Goal: Task Accomplishment & Management: Manage account settings

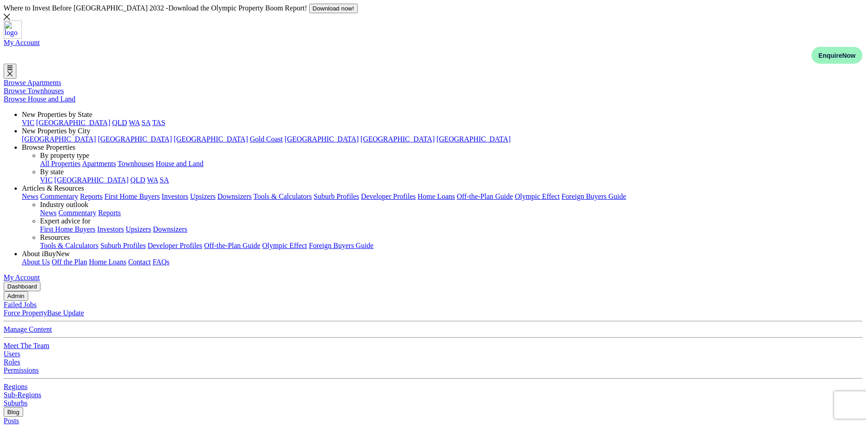
click at [28, 291] on button "Admin" at bounding box center [16, 296] width 25 height 10
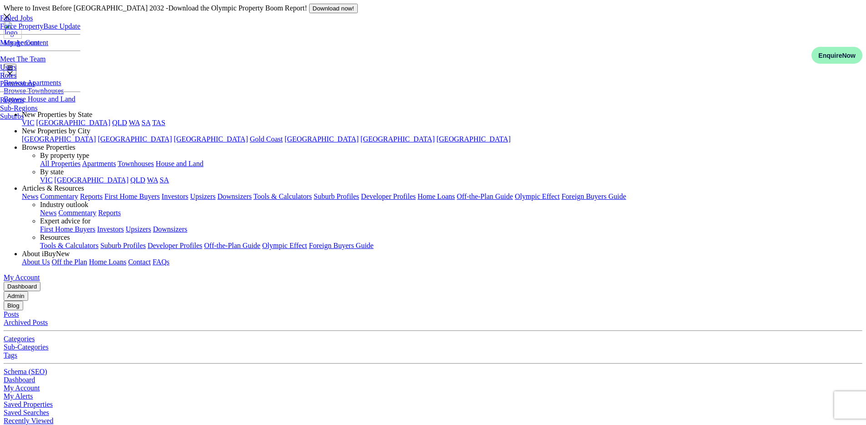
click at [48, 46] on link "Manage Content" at bounding box center [24, 43] width 48 height 8
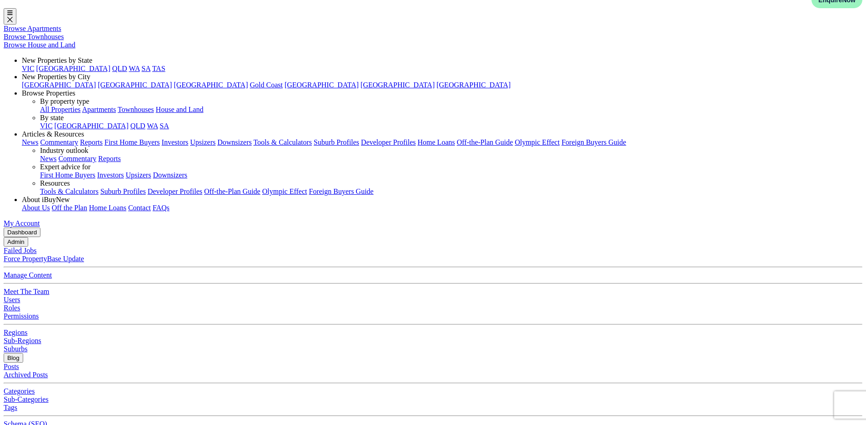
scroll to position [0, 0]
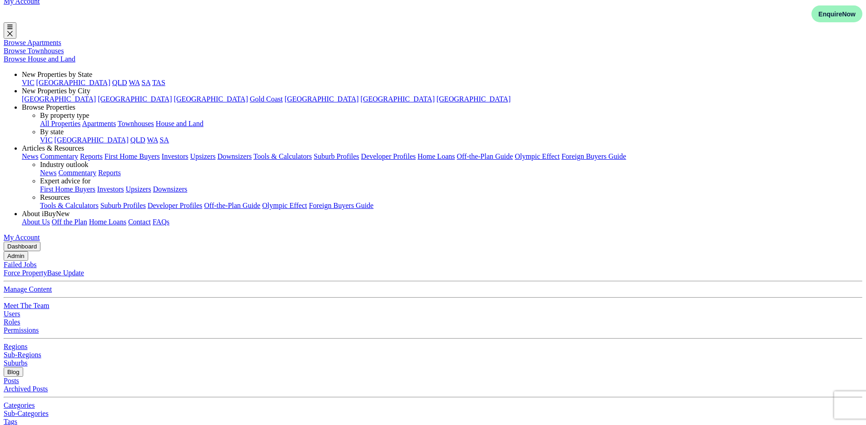
scroll to position [0, 0]
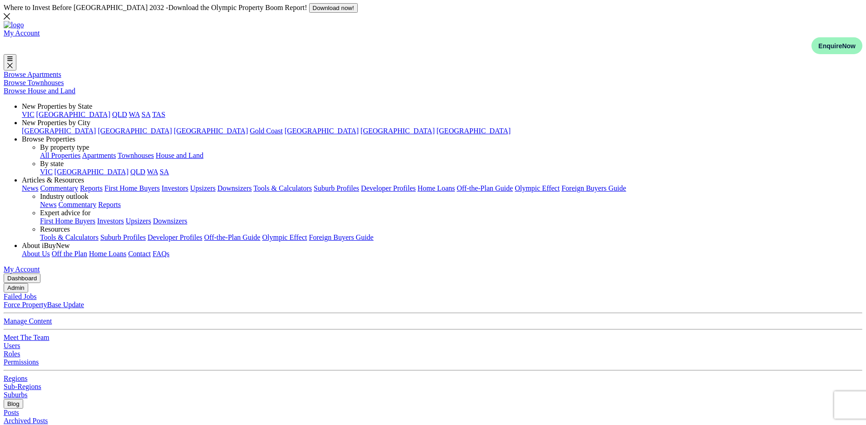
click at [358, 14] on div "Where to Invest Before Brisbane 2032 - Download the Olympic Property Boom Repor…" at bounding box center [181, 12] width 354 height 18
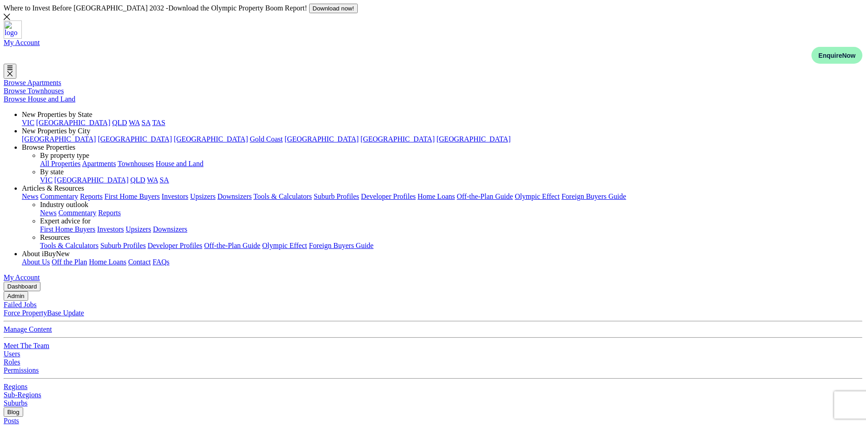
click at [28, 291] on button "Admin" at bounding box center [16, 296] width 25 height 10
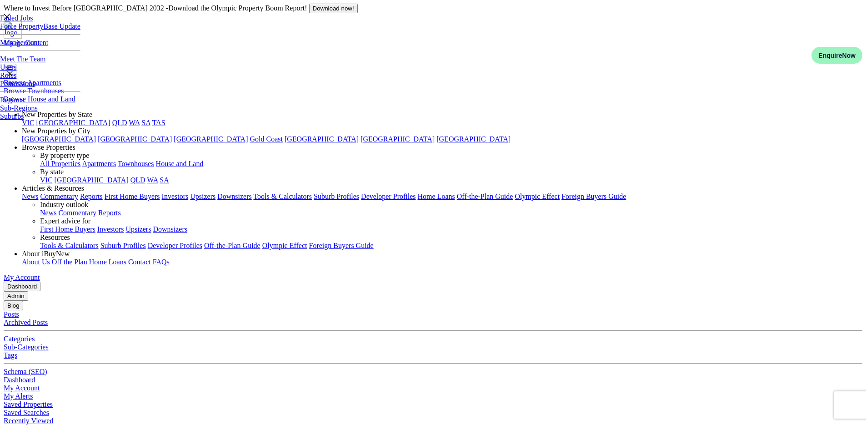
click at [48, 46] on link "Manage Content" at bounding box center [24, 43] width 48 height 8
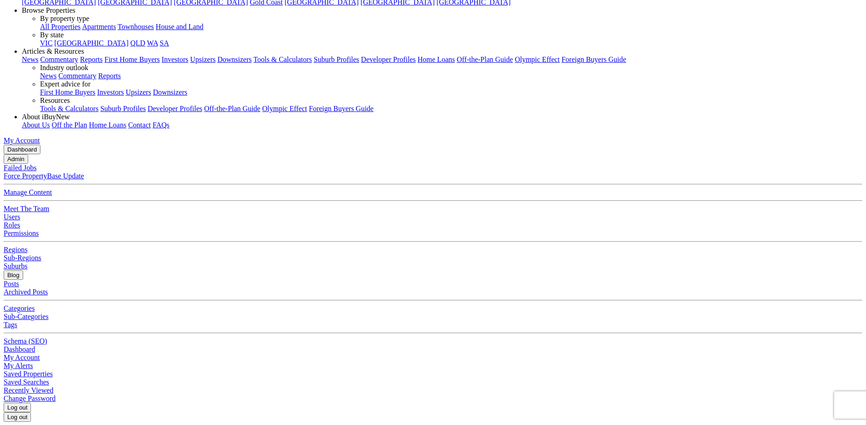
scroll to position [15, 0]
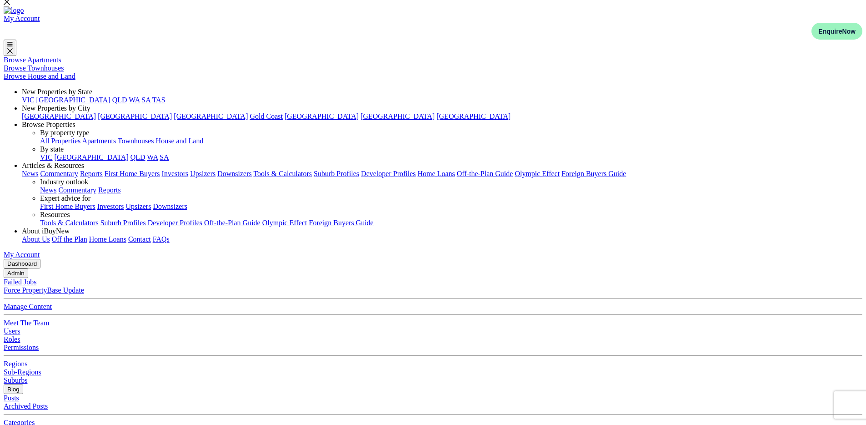
scroll to position [35, 0]
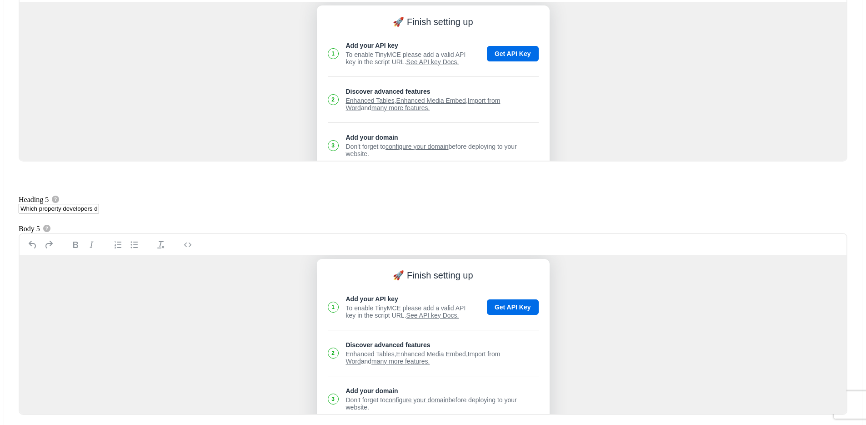
scroll to position [1587, 0]
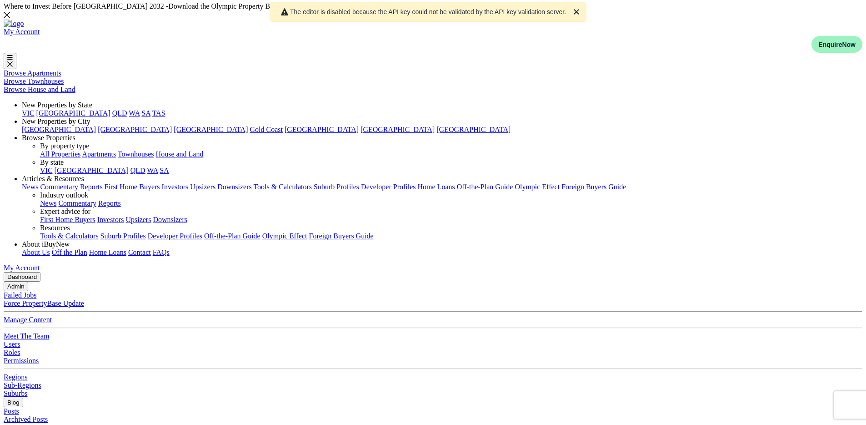
scroll to position [0, 0]
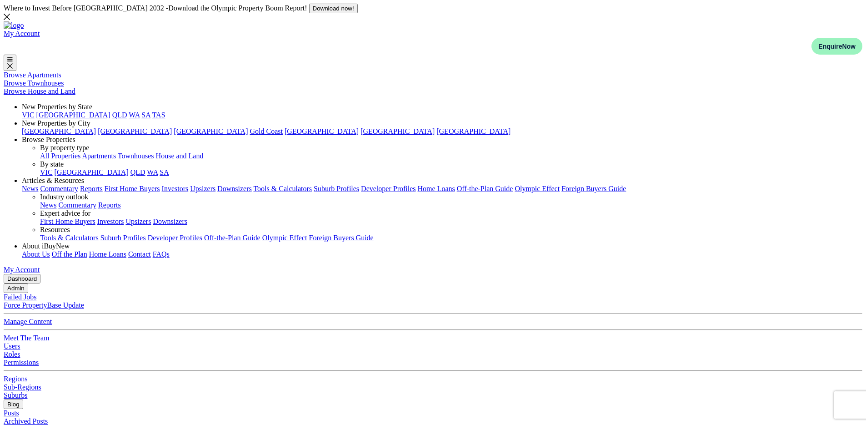
click at [10, 17] on icon at bounding box center [7, 16] width 6 height 7
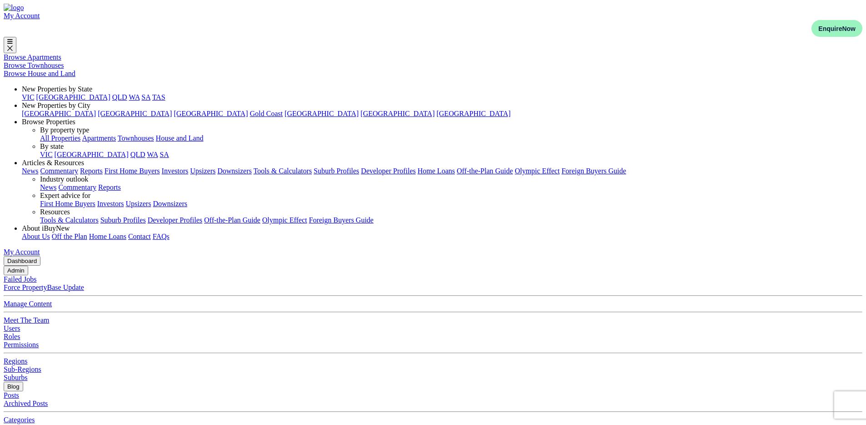
select select "url"
select select "calendly"
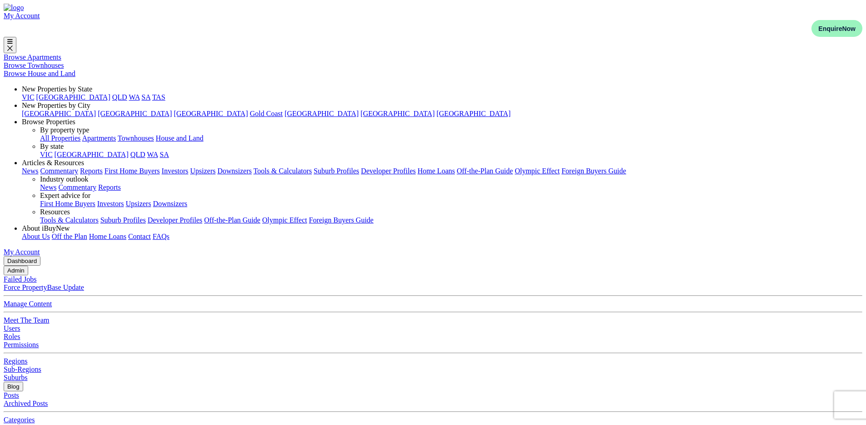
select select "url"
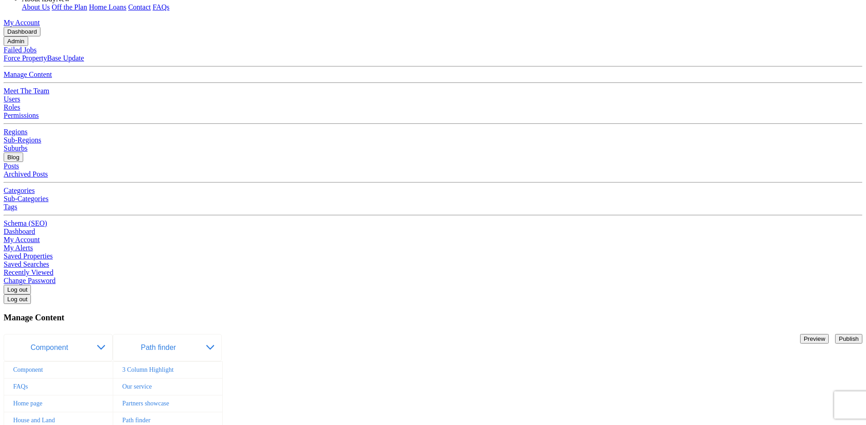
scroll to position [211, 0]
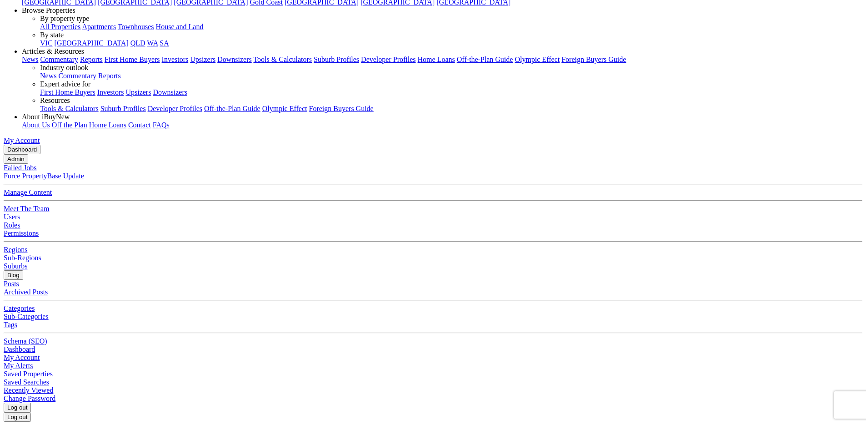
scroll to position [110, 0]
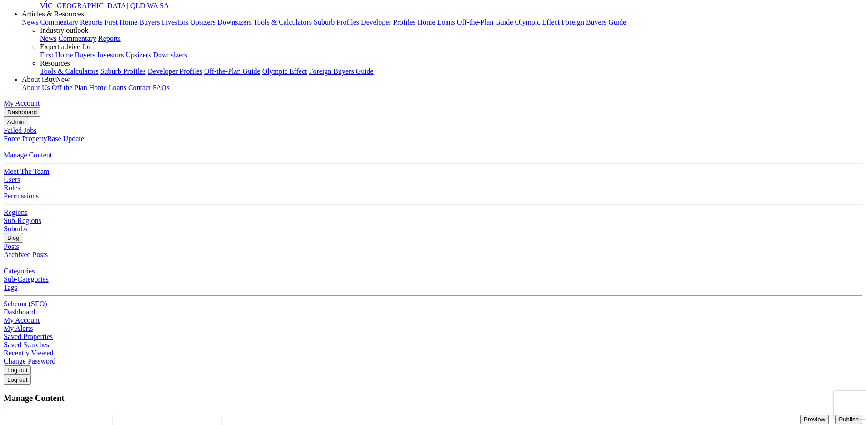
scroll to position [102, 0]
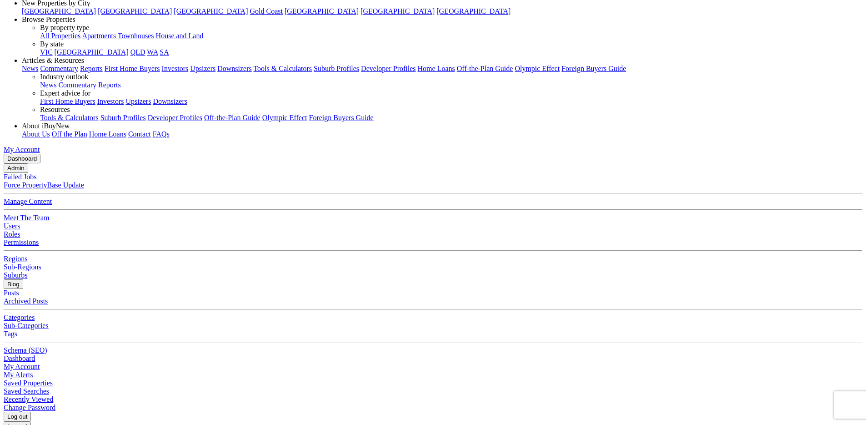
type input "Discuss your investment plans with strategiest"
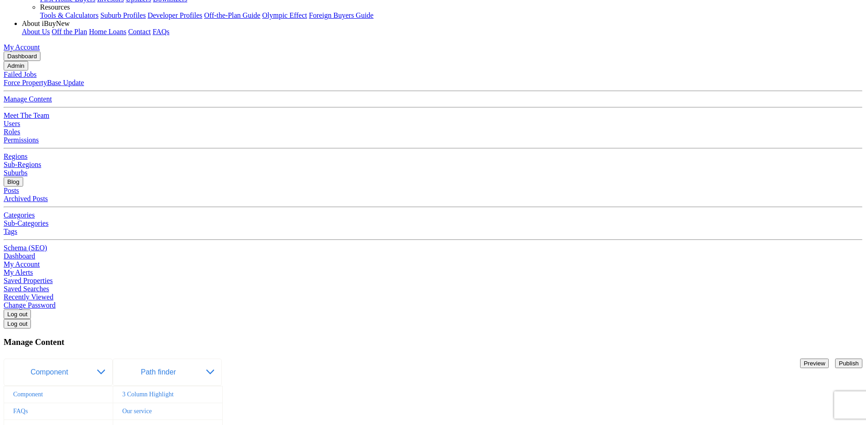
scroll to position [203, 0]
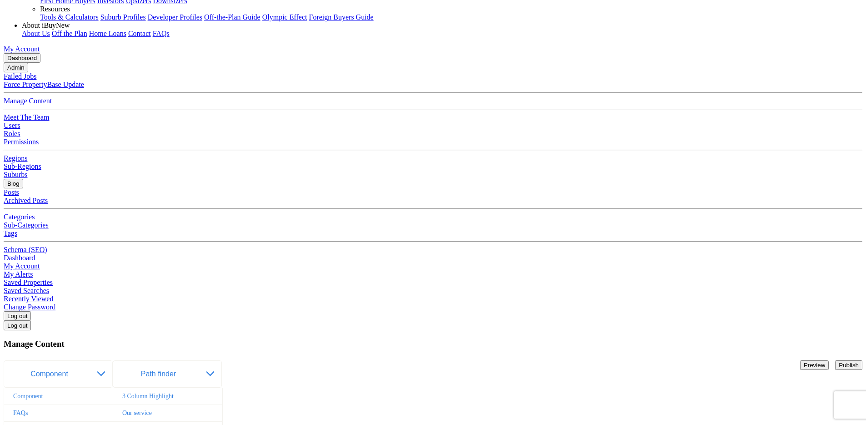
paste input "Essential tips and guides to help you"
type input "Essential tips and guides to help you"
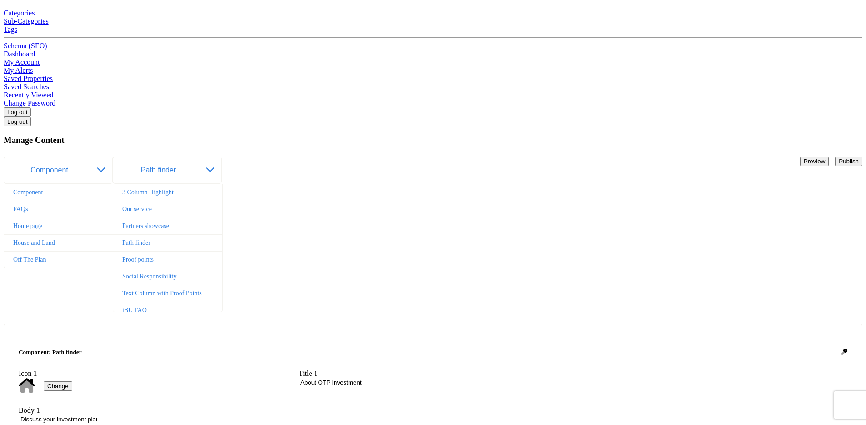
scroll to position [446, 0]
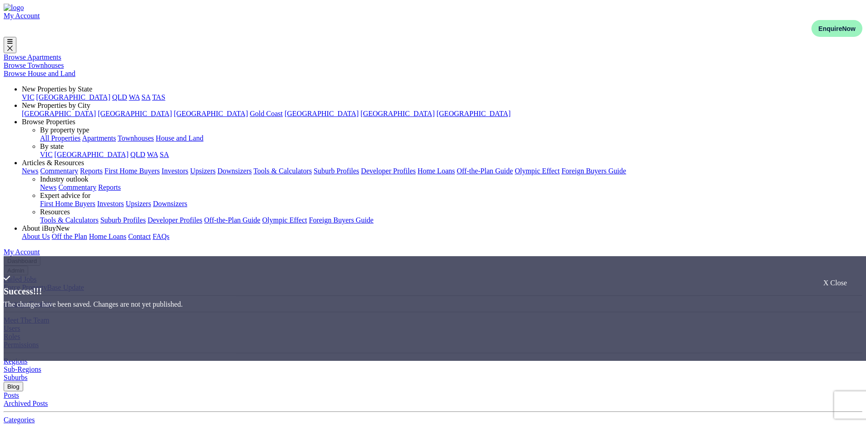
select select "url"
select select "calendly"
select select "url"
click at [828, 279] on div "X Close" at bounding box center [835, 283] width 24 height 8
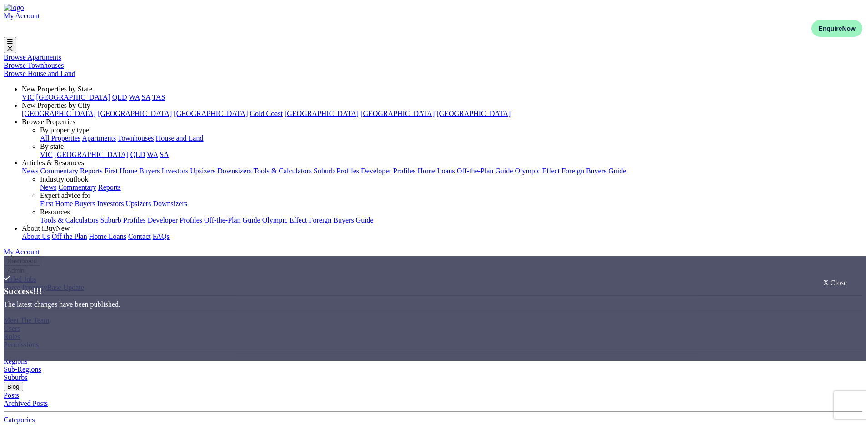
select select "url"
select select "calendly"
select select "url"
click at [830, 279] on div "X Close" at bounding box center [835, 283] width 24 height 8
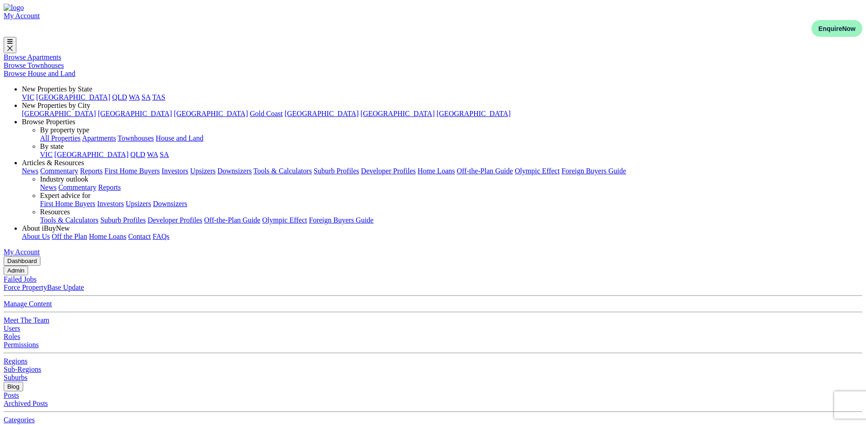
click at [40, 16] on link "My Account" at bounding box center [22, 16] width 36 height 8
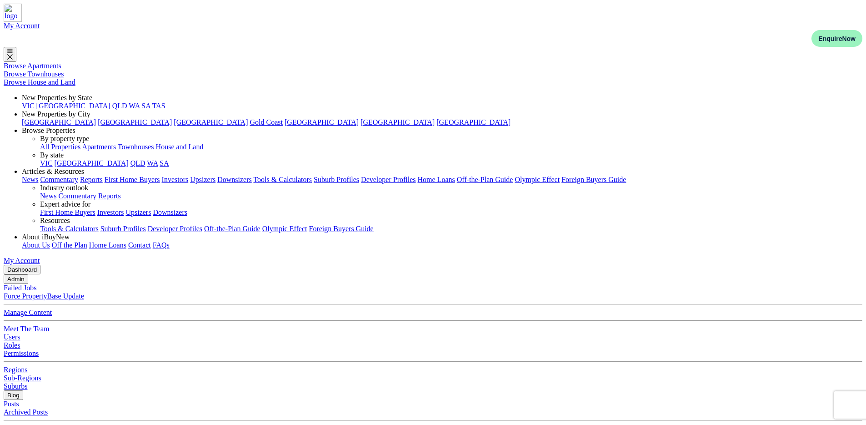
click at [23, 390] on button "Blog" at bounding box center [14, 395] width 20 height 10
click at [173, 33] on div "My Account Enquire Now Enquire [DATE] Get in touch with one of our property exp…" at bounding box center [433, 134] width 859 height 261
click at [117, 274] on div "Admin Failed Jobs Force PropertyBase Update Manage Content Meet The Team" at bounding box center [433, 332] width 859 height 116
click at [28, 274] on button "Admin" at bounding box center [16, 279] width 25 height 10
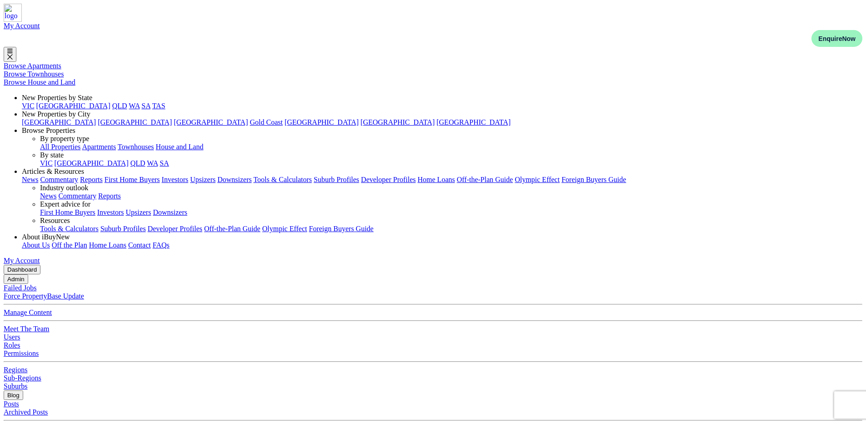
drag, startPoint x: 692, startPoint y: 364, endPoint x: 614, endPoint y: 347, distance: 79.6
drag, startPoint x: 660, startPoint y: 299, endPoint x: 626, endPoint y: 280, distance: 39.3
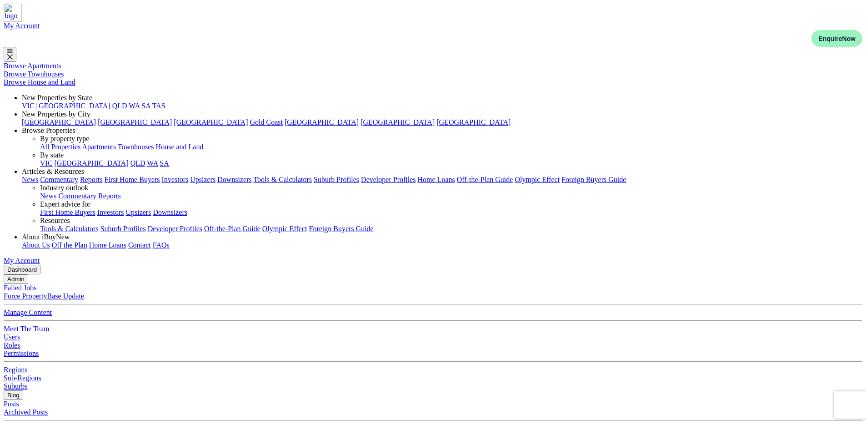
click at [28, 274] on button "Admin" at bounding box center [16, 279] width 25 height 10
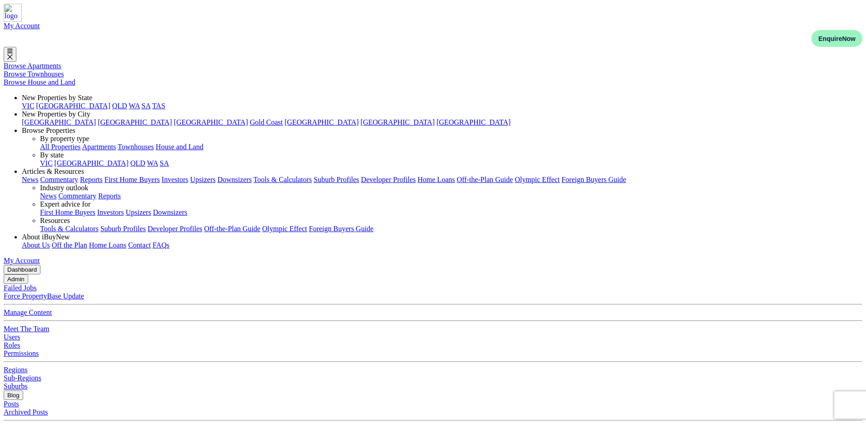
drag, startPoint x: 220, startPoint y: 138, endPoint x: 141, endPoint y: 129, distance: 79.1
drag, startPoint x: 225, startPoint y: 143, endPoint x: 138, endPoint y: 128, distance: 89.0
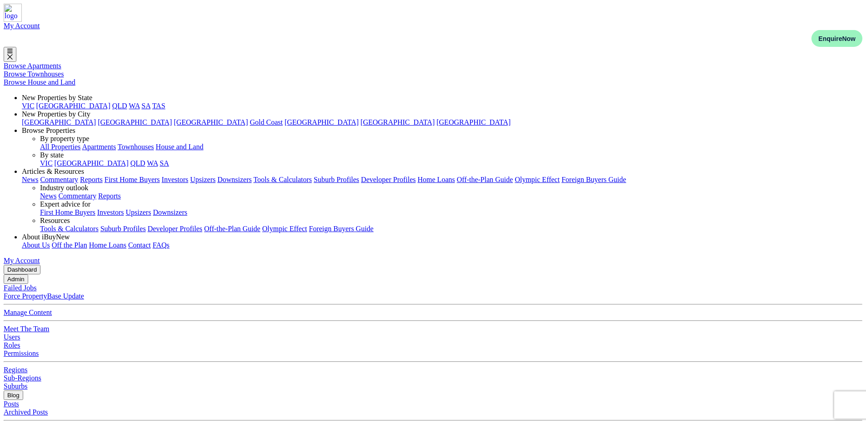
drag, startPoint x: 216, startPoint y: 139, endPoint x: 138, endPoint y: 130, distance: 78.3
drag, startPoint x: 168, startPoint y: 130, endPoint x: 216, endPoint y: 139, distance: 49.0
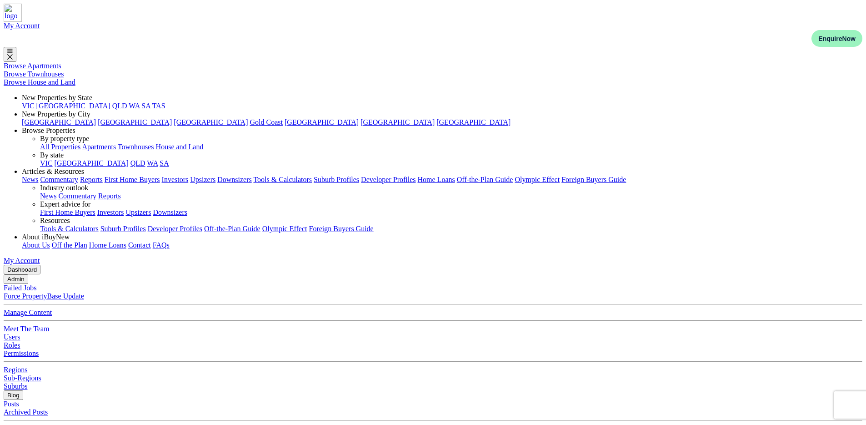
drag, startPoint x: 229, startPoint y: 139, endPoint x: 135, endPoint y: 126, distance: 94.6
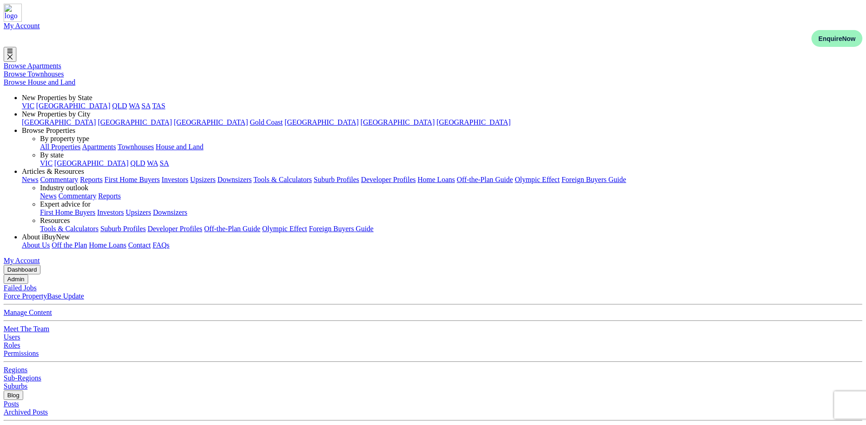
click at [28, 274] on button "Admin" at bounding box center [16, 279] width 25 height 10
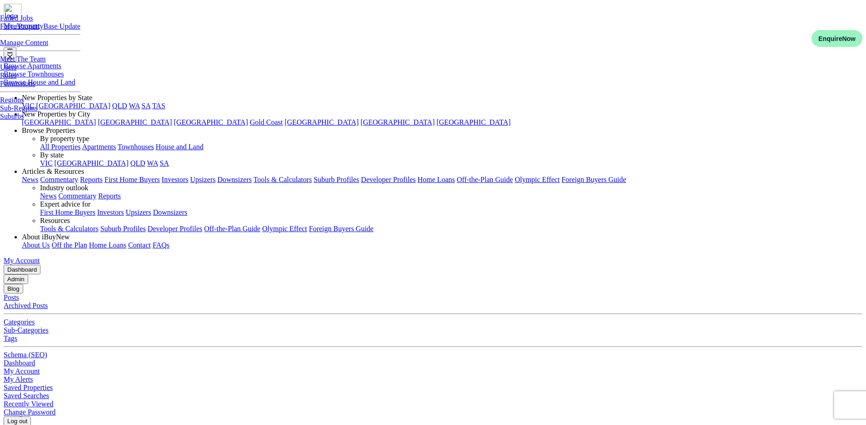
click at [48, 46] on link "Manage Content" at bounding box center [24, 43] width 48 height 8
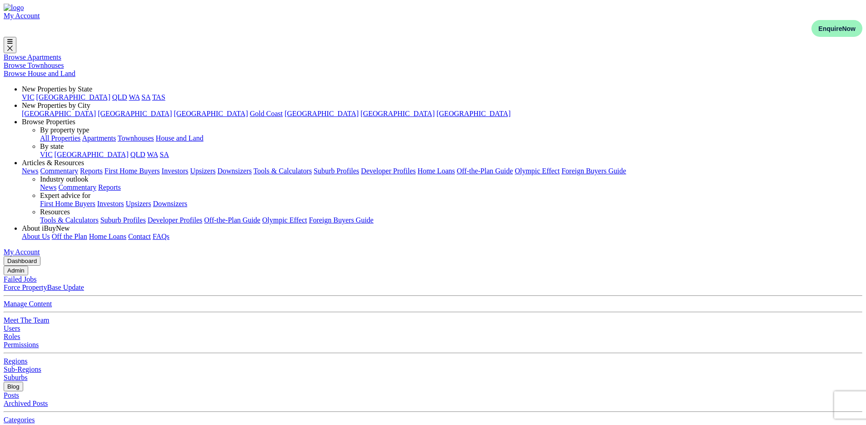
select select "url"
select select "calendly"
select select "url"
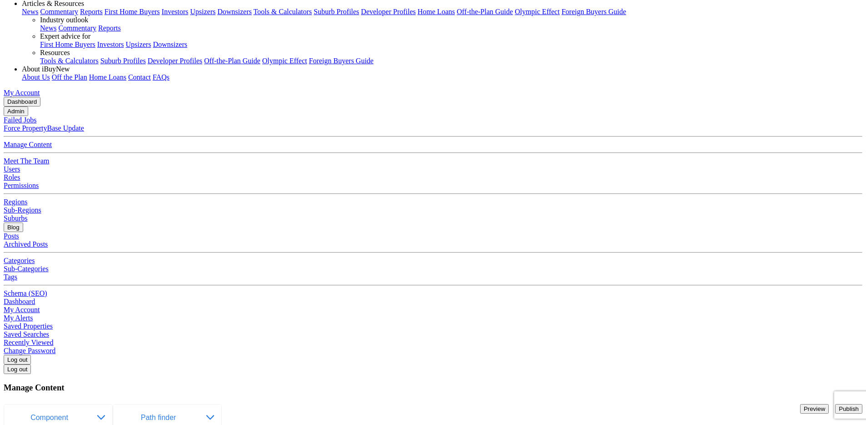
scroll to position [153, 0]
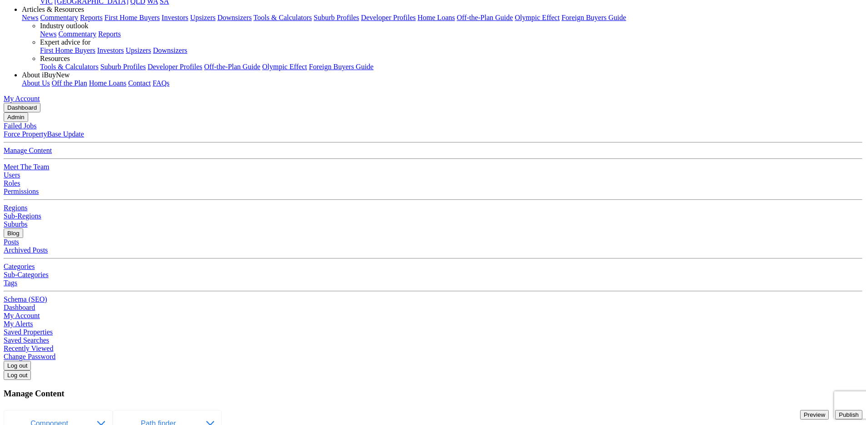
paste input "Discuss your investment plans with a property strategist"
type input "Discuss your investment plans with a property strategist"
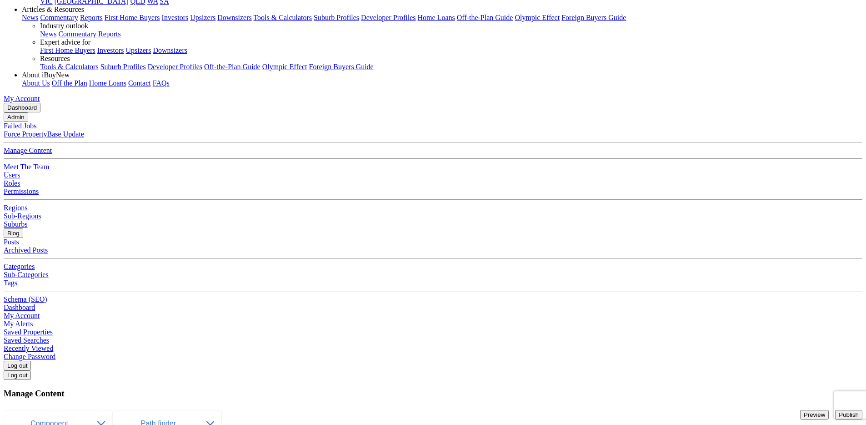
paste input "Essential tips and guides to help you"
type input "Essential tips and guides to help you"
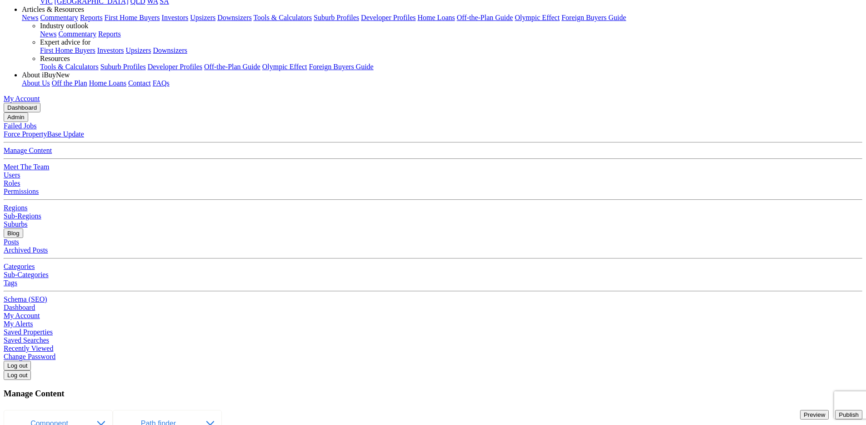
paste input "Essential tips and guides to help you"
type input "Essential tips and guides to help you"
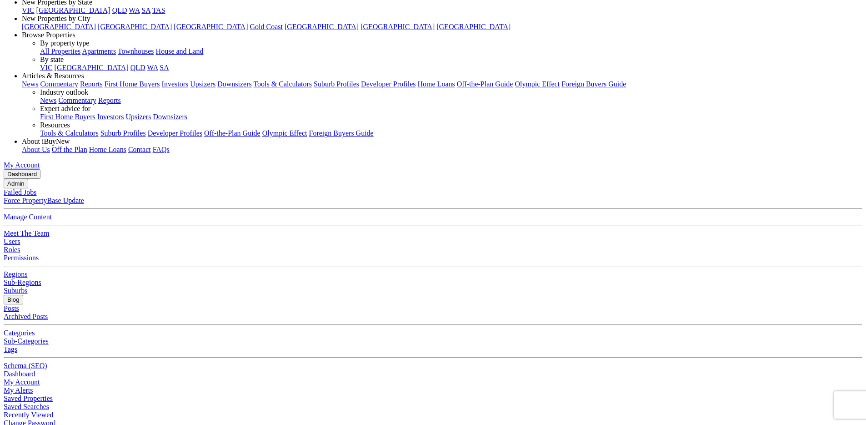
scroll to position [82, 0]
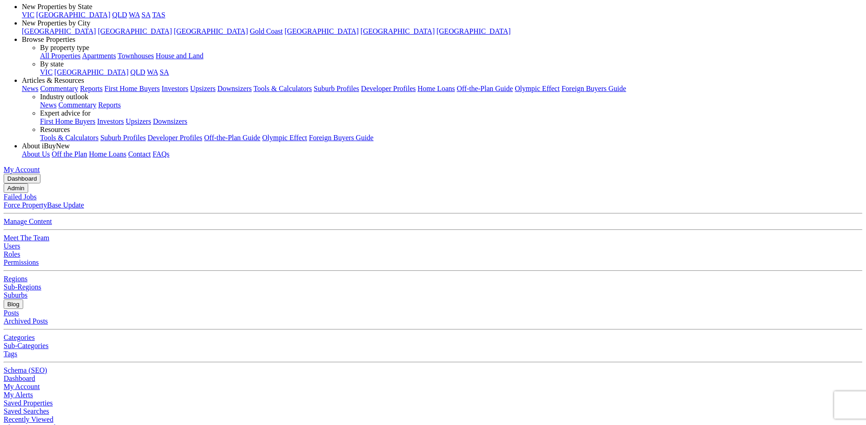
drag, startPoint x: 263, startPoint y: 216, endPoint x: 76, endPoint y: 210, distance: 186.5
type input "Learn more"
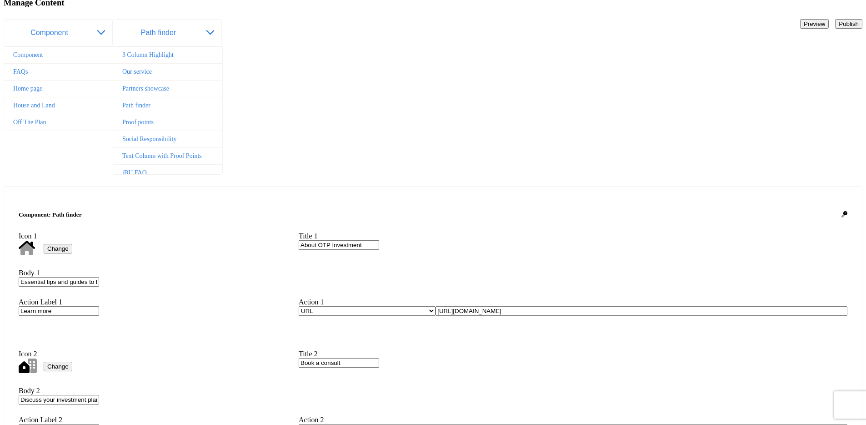
scroll to position [541, 0]
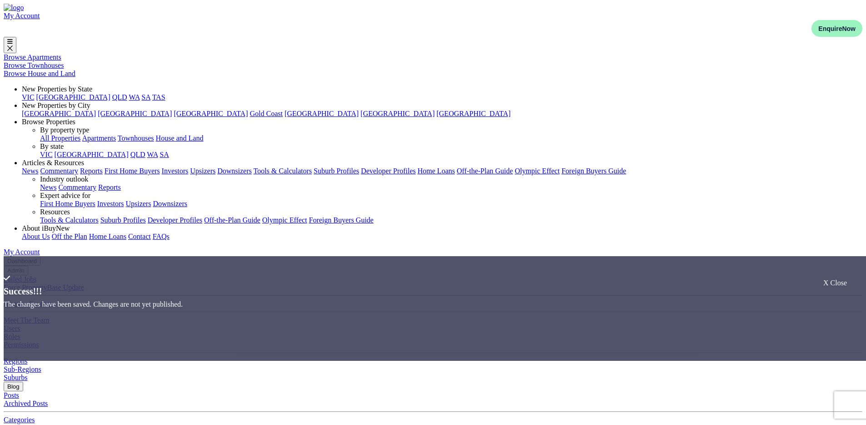
select select "url"
select select "calendly"
select select "url"
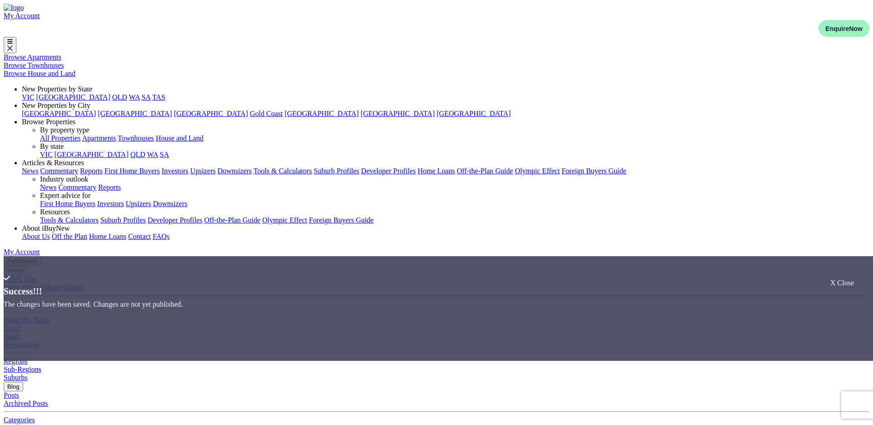
select select "url"
select select "calendly"
select select "url"
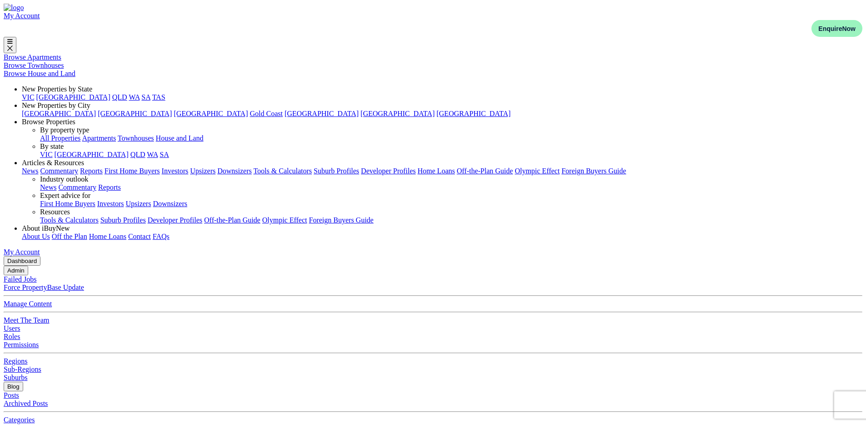
click at [23, 381] on button "Blog" at bounding box center [14, 386] width 20 height 10
click at [28, 266] on button "Admin" at bounding box center [16, 271] width 25 height 10
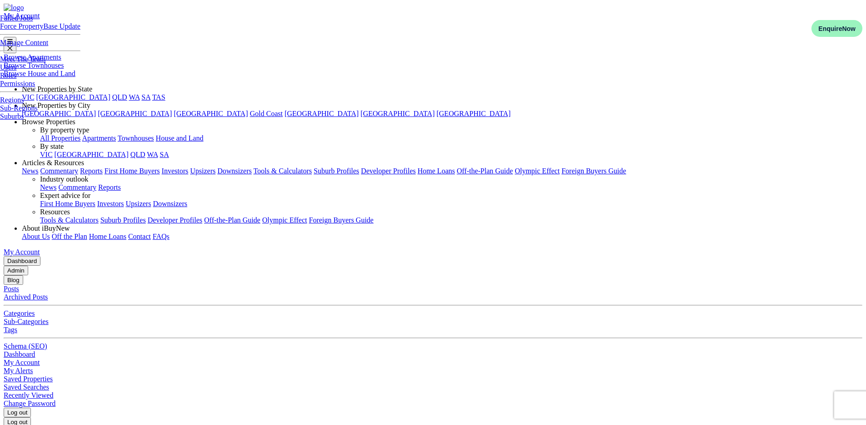
click at [16, 71] on link "Users" at bounding box center [8, 67] width 16 height 8
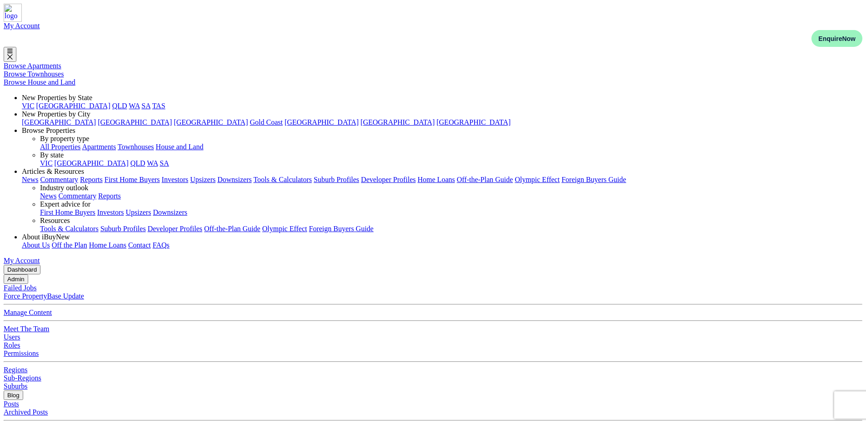
select select "adminStaffRoles"
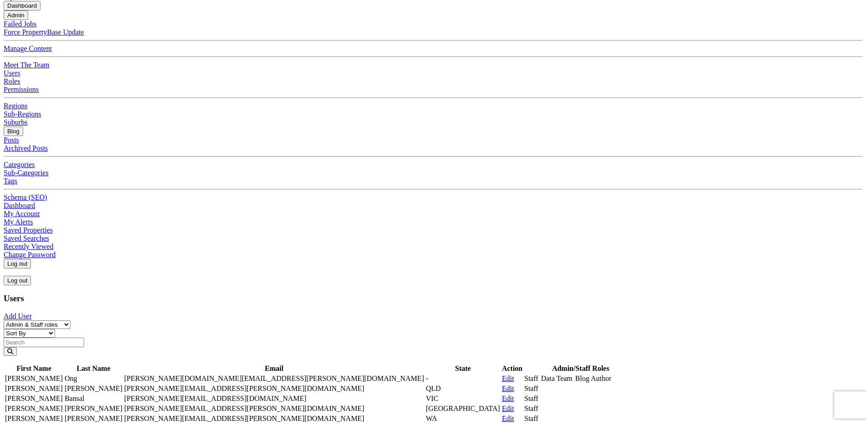
scroll to position [265, 0]
click at [832, 190] on main "Dashboard Admin Failed Jobs Force PropertyBase Update Manage Content Meet The T…" at bounding box center [433, 309] width 859 height 619
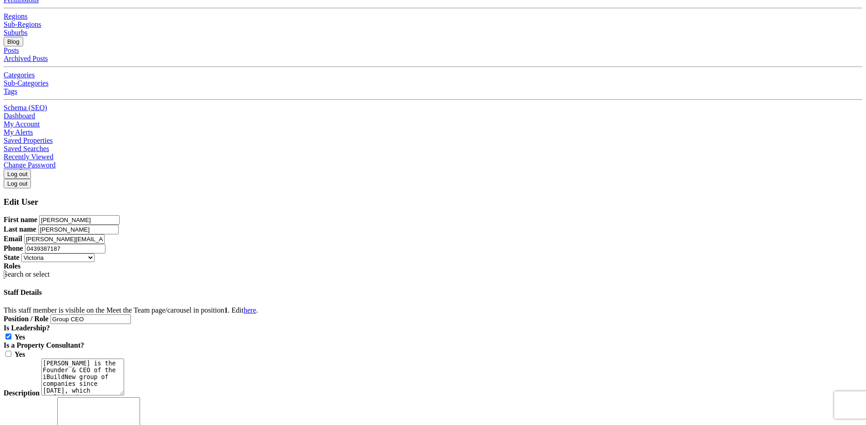
scroll to position [346, 0]
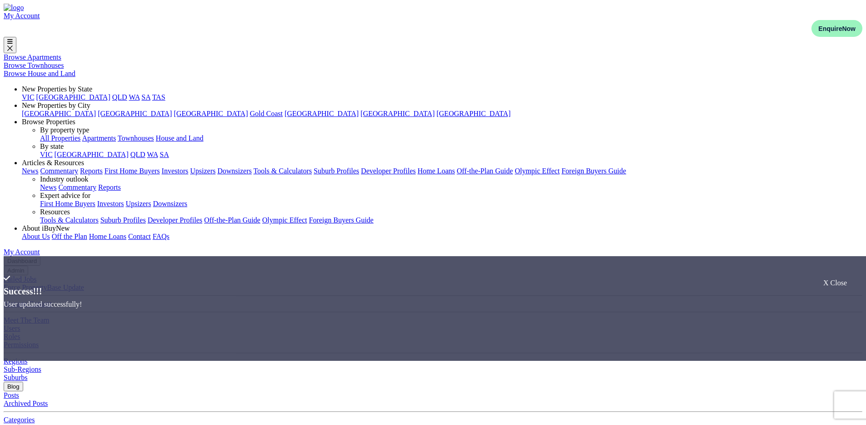
click at [837, 279] on div "X Close" at bounding box center [835, 283] width 24 height 8
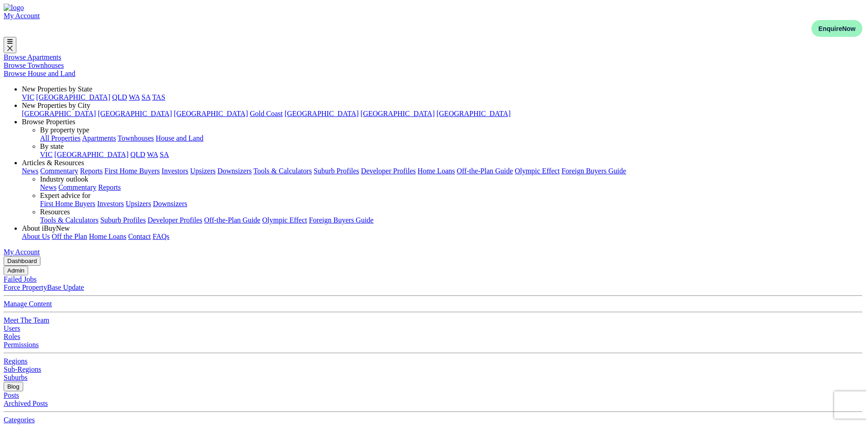
click at [28, 266] on button "Admin" at bounding box center [16, 271] width 25 height 10
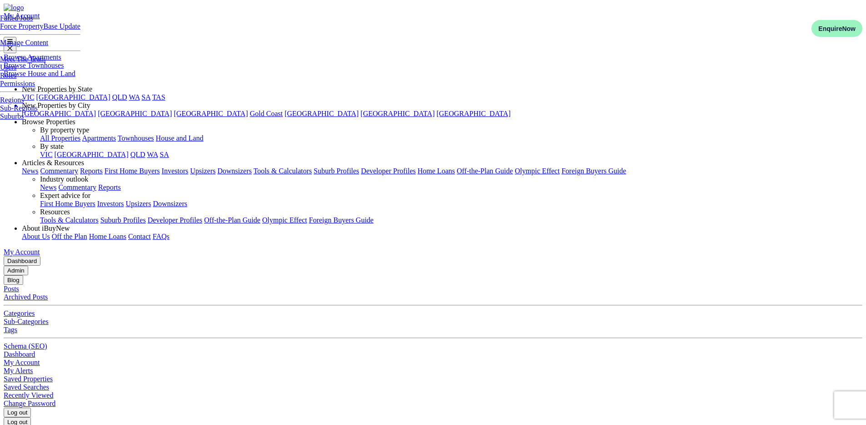
click at [16, 71] on link "Users" at bounding box center [8, 67] width 16 height 8
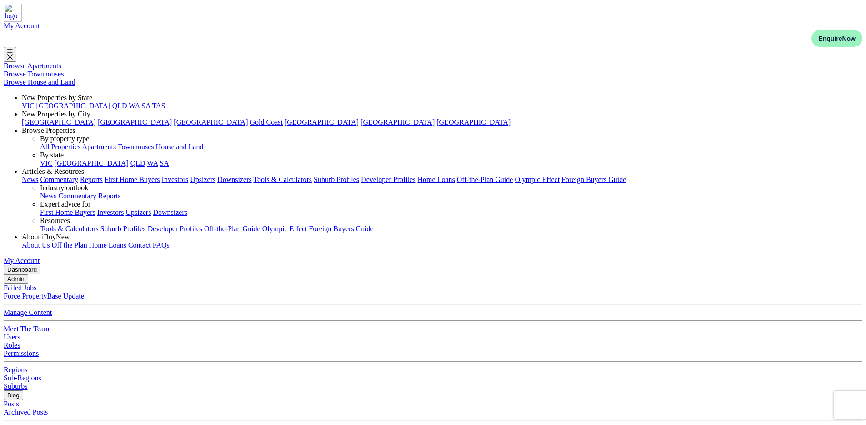
select select "adminStaffRoles"
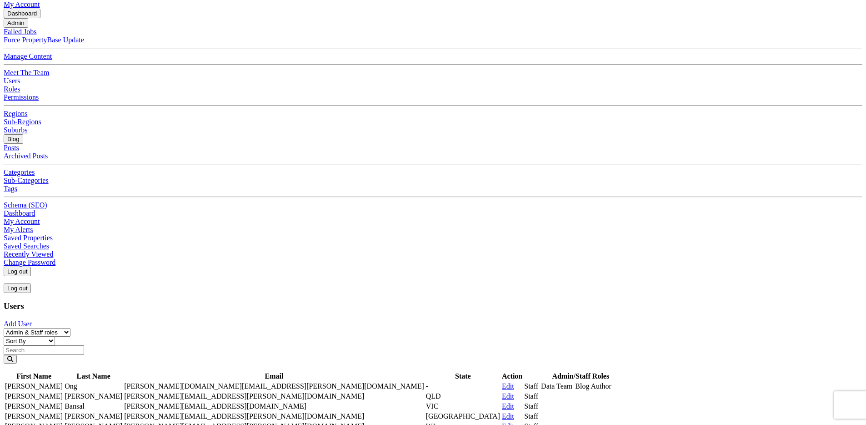
scroll to position [292, 0]
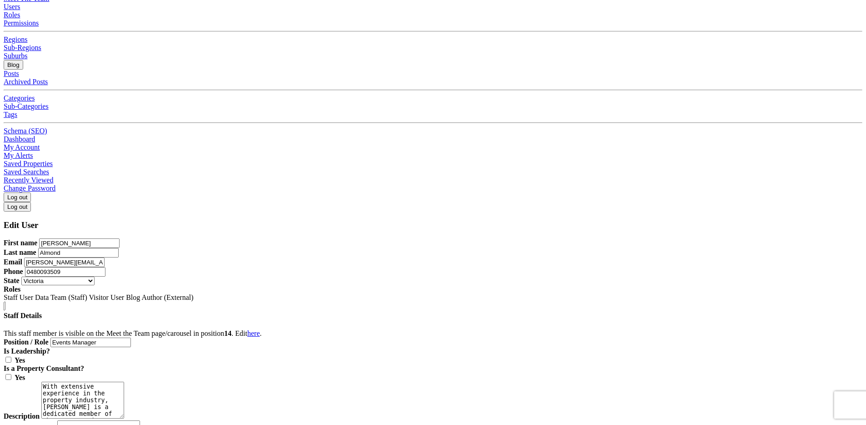
scroll to position [327, 0]
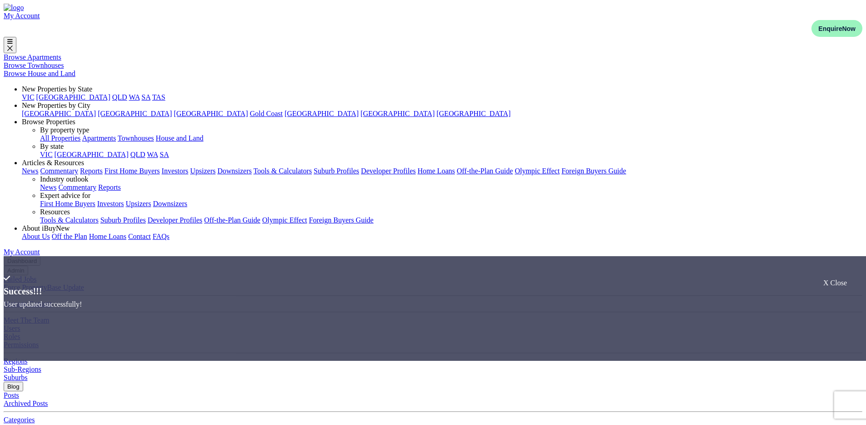
click at [835, 279] on div "X Close" at bounding box center [835, 283] width 24 height 8
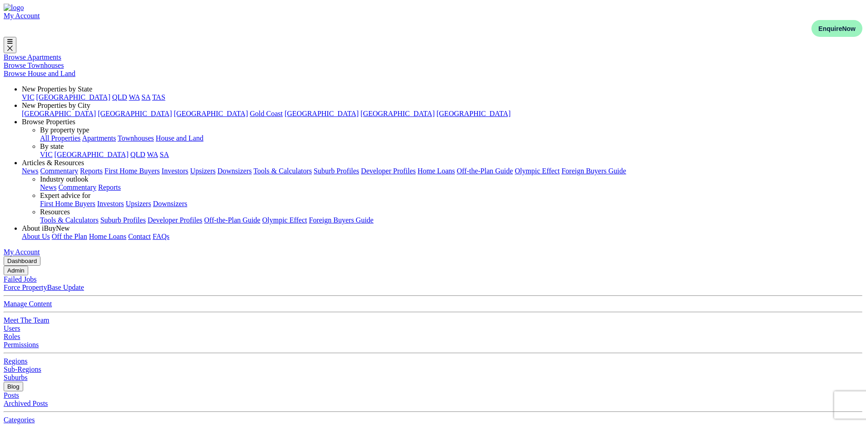
click at [28, 266] on button "Admin" at bounding box center [16, 271] width 25 height 10
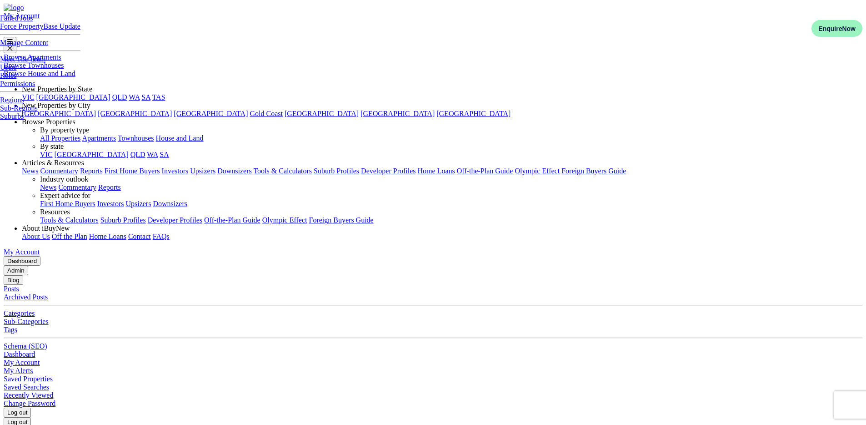
click at [16, 71] on link "Users" at bounding box center [8, 67] width 16 height 8
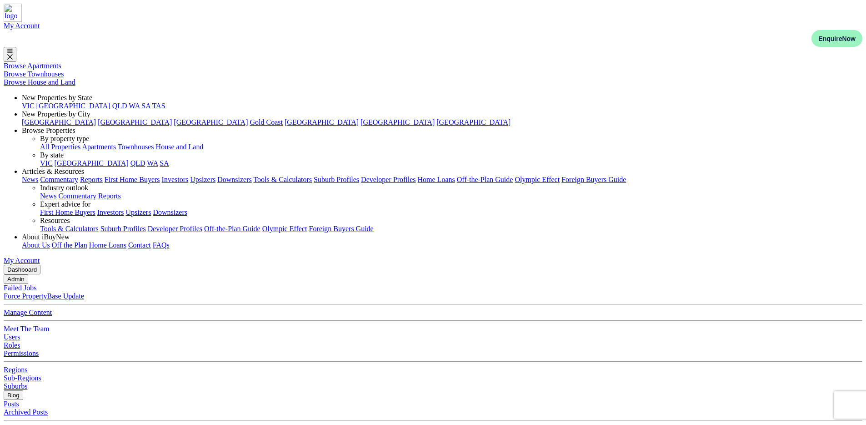
select select "adminStaffRoles"
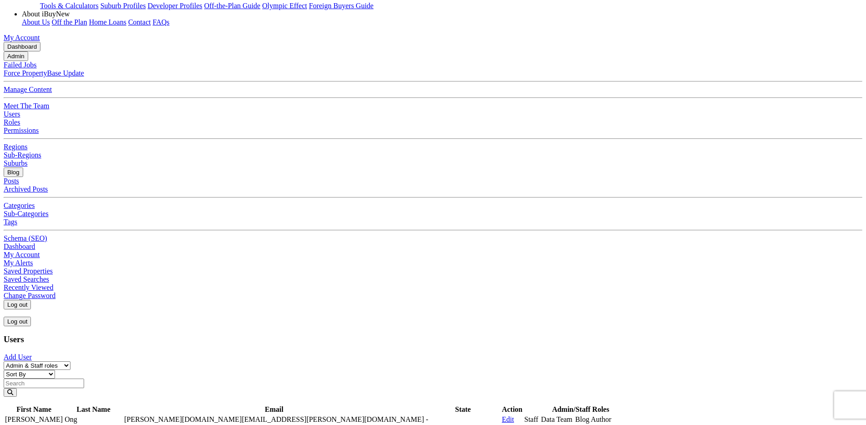
scroll to position [227, 0]
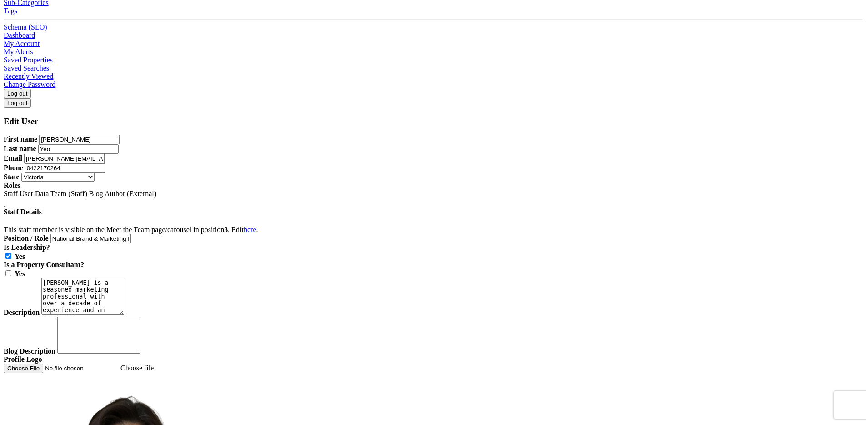
scroll to position [413, 0]
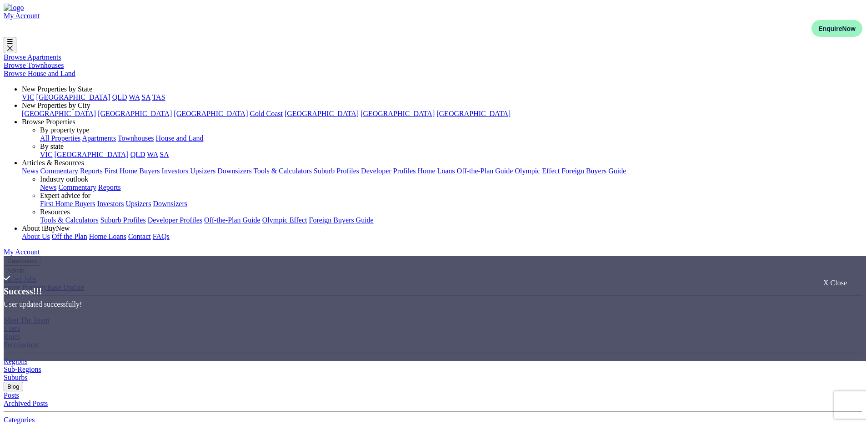
click at [834, 279] on div "X Close" at bounding box center [835, 283] width 24 height 8
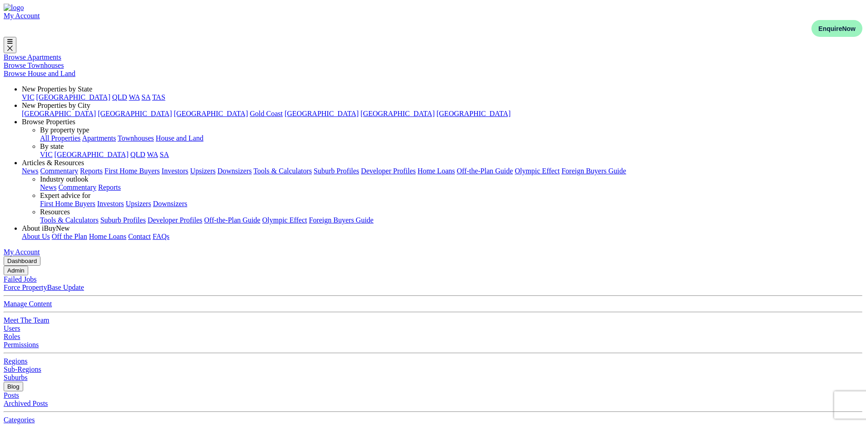
click at [129, 266] on div "Admin Failed Jobs Force PropertyBase Update Manage Content Meet The Team" at bounding box center [433, 324] width 859 height 116
click at [28, 266] on button "Admin" at bounding box center [16, 271] width 25 height 10
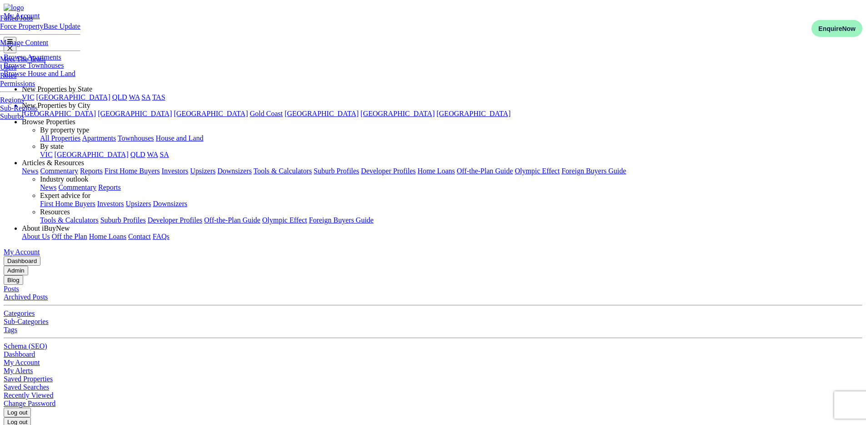
click at [16, 71] on link "Users" at bounding box center [8, 67] width 16 height 8
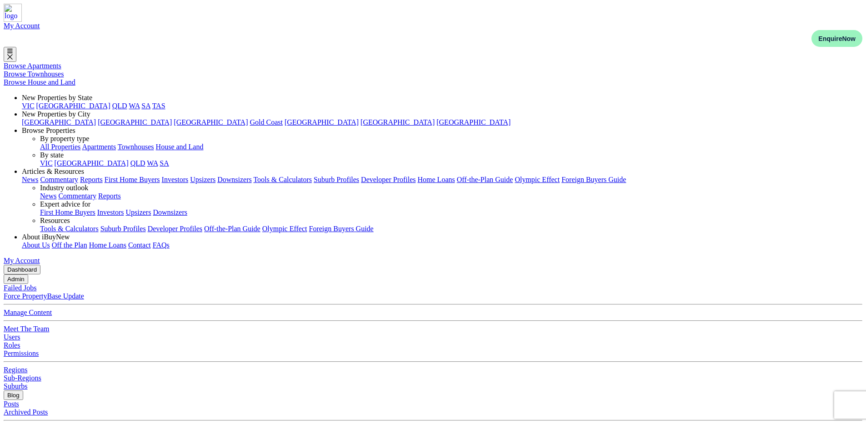
select select "adminStaffRoles"
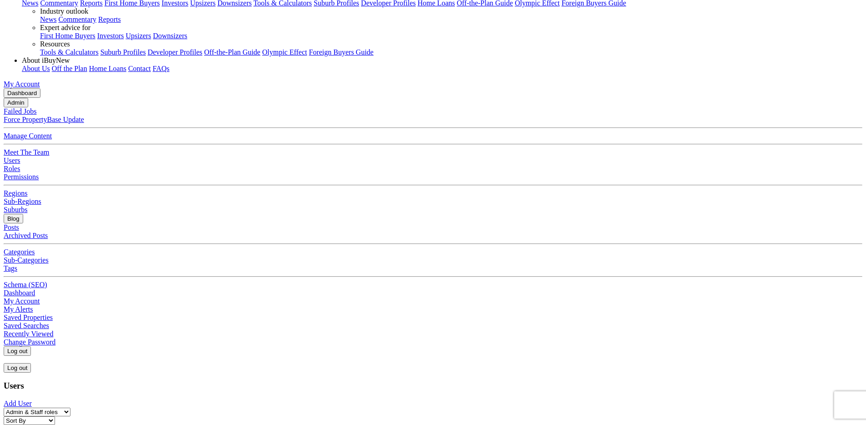
scroll to position [200, 0]
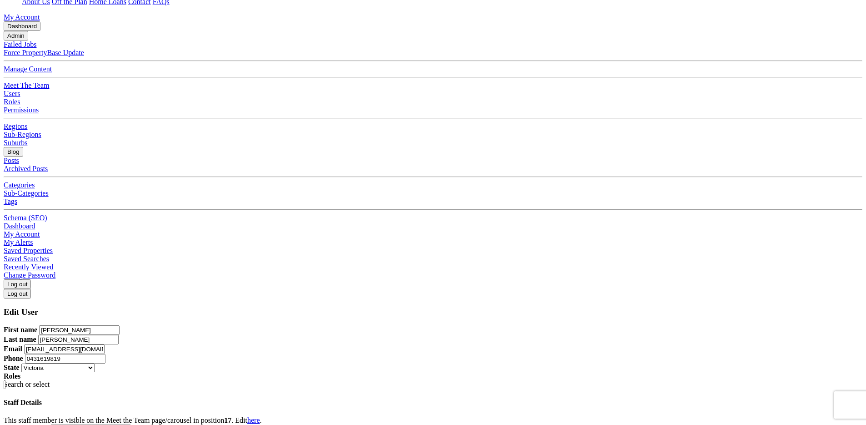
scroll to position [346, 0]
